Goal: Task Accomplishment & Management: Use online tool/utility

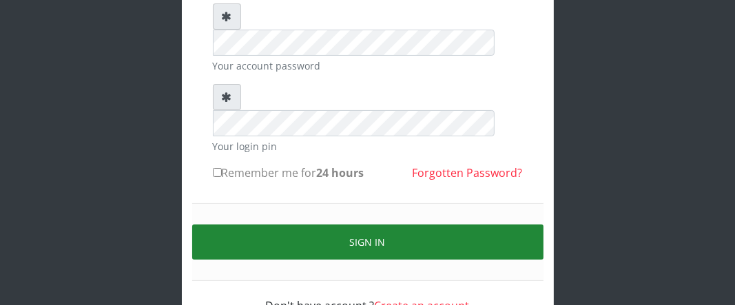
scroll to position [168, 0]
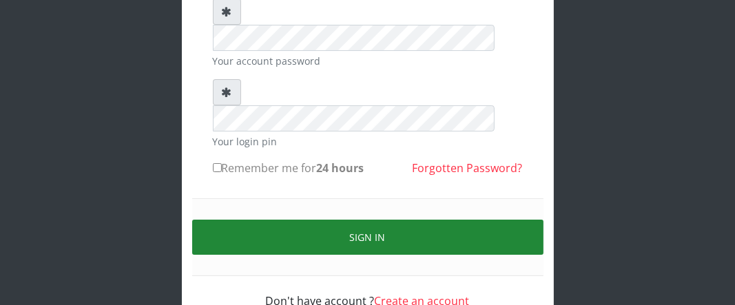
click at [312, 220] on button "Sign in" at bounding box center [367, 237] width 351 height 35
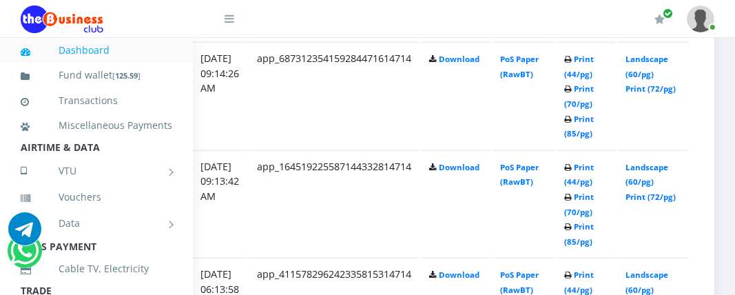
scroll to position [922, 282]
click at [578, 239] on link "Print (85/pg)" at bounding box center [579, 233] width 30 height 25
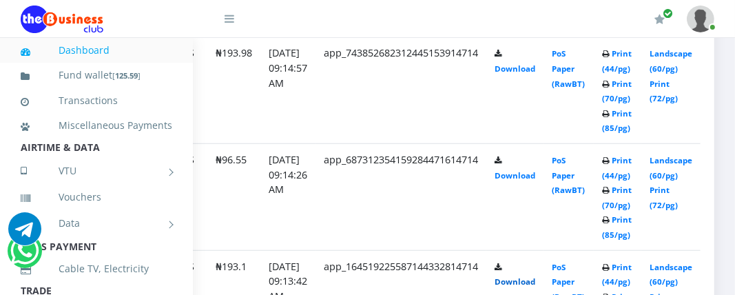
scroll to position [784, 168]
click at [625, 222] on link "Print (85/pg)" at bounding box center [617, 226] width 30 height 25
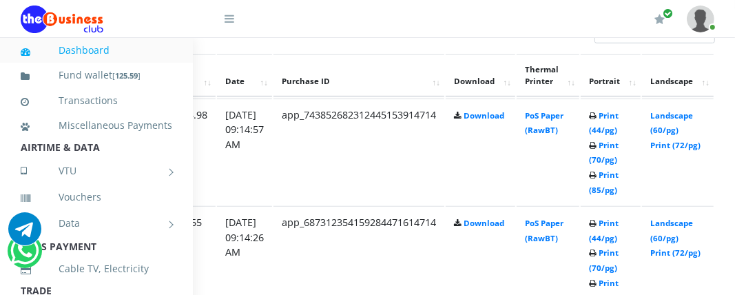
scroll to position [758, 248]
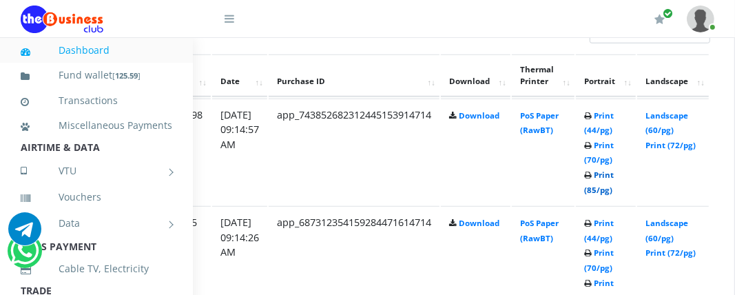
click at [614, 179] on link "Print (85/pg)" at bounding box center [599, 181] width 30 height 25
